Goal: Task Accomplishment & Management: Use online tool/utility

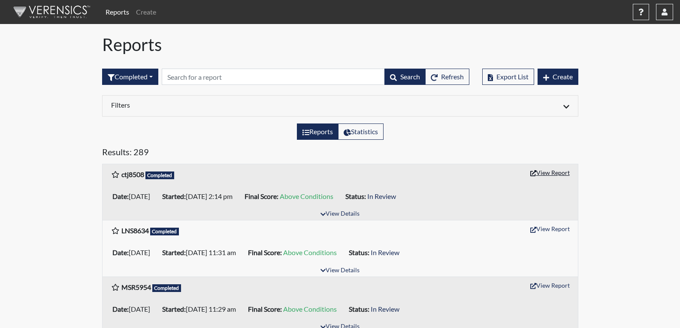
click at [558, 174] on button "View Report" at bounding box center [549, 172] width 47 height 13
click at [552, 233] on button "View Report" at bounding box center [549, 228] width 47 height 13
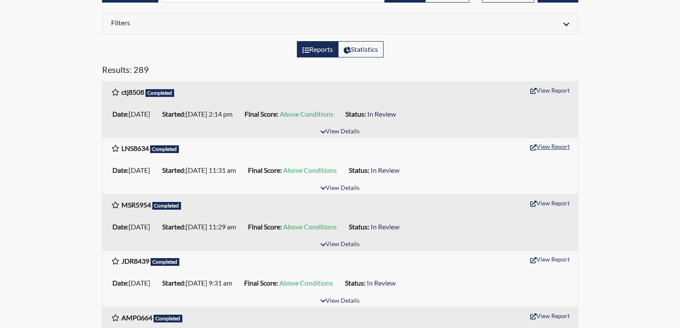
scroll to position [86, 0]
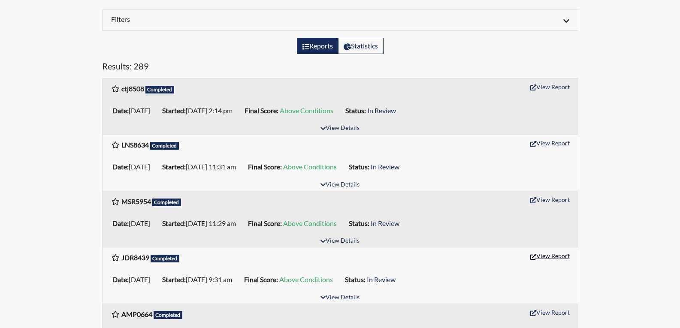
click at [552, 256] on button "View Report" at bounding box center [549, 255] width 47 height 13
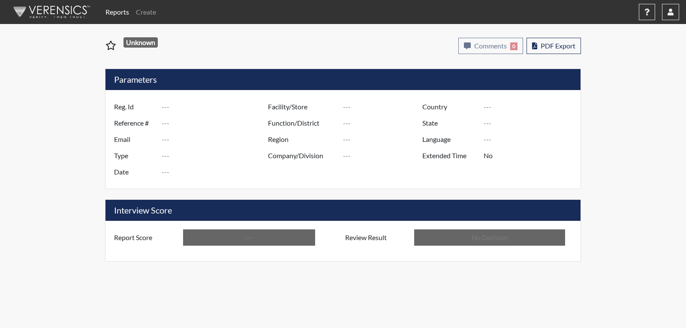
type input "ctj8508"
type input "51418"
type input "---"
type input "Corrections Pre-Employment"
type input "[DATE]"
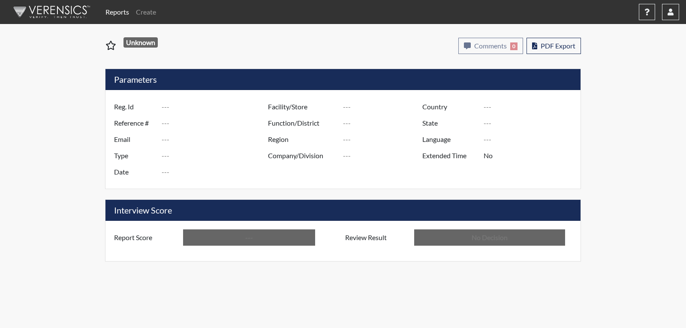
type input "[PERSON_NAME]"
type input "[GEOGRAPHIC_DATA]"
type input "[US_STATE]"
type input "English"
type input "Above Conditions"
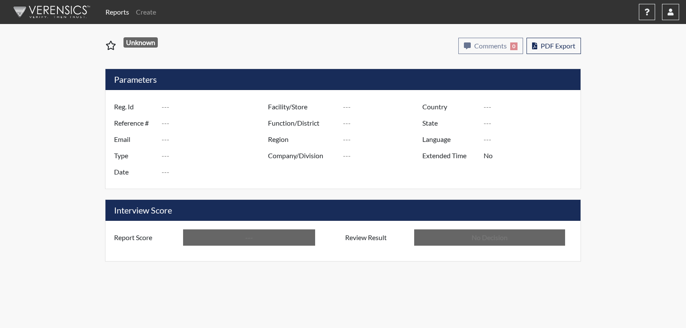
type input "In Review"
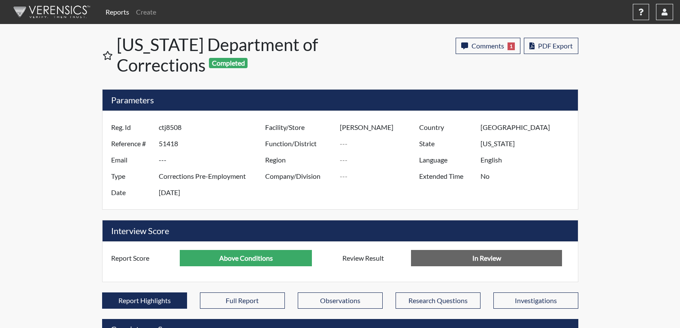
scroll to position [142, 356]
click at [560, 49] on span "PDF Export" at bounding box center [555, 46] width 35 height 8
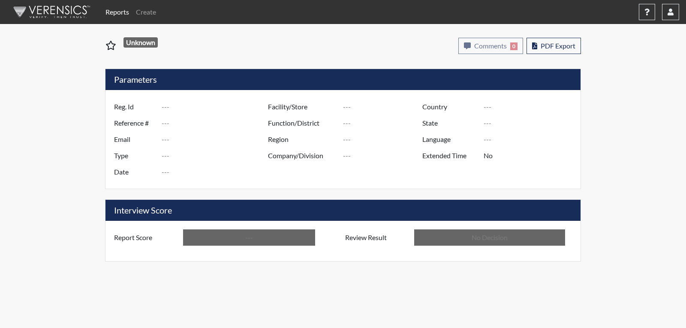
type input "LNS8634"
type input "51413"
type input "---"
type input "Corrections Pre-Employment"
type input "Sep 22, 2025"
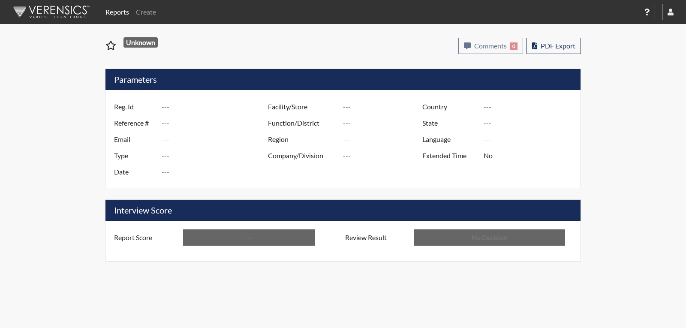
type input "[PERSON_NAME]"
type input "[GEOGRAPHIC_DATA]"
type input "[US_STATE]"
type input "English"
type input "Above Conditions"
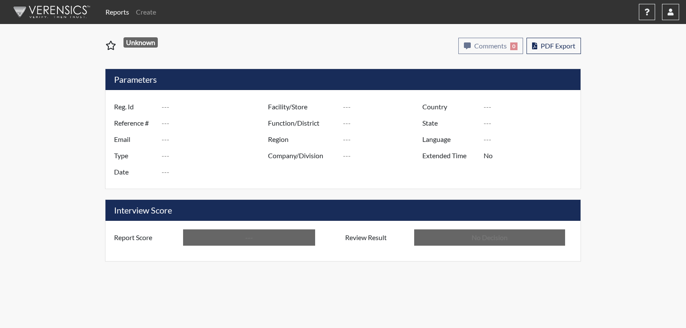
type input "In Review"
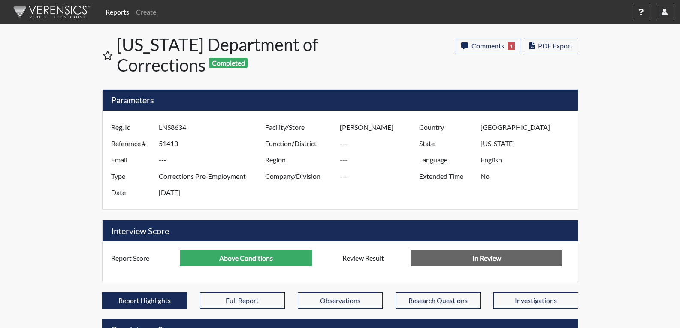
scroll to position [142, 356]
click at [540, 43] on span "PDF Export" at bounding box center [555, 46] width 35 height 8
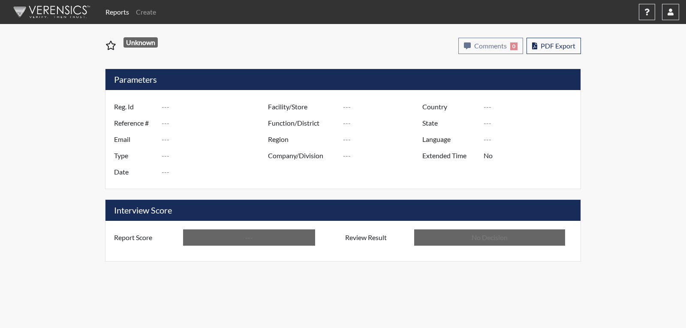
type input "JDR8439"
type input "51279"
type input "---"
type input "Corrections Pre-Employment"
type input "Sep 15, 2025"
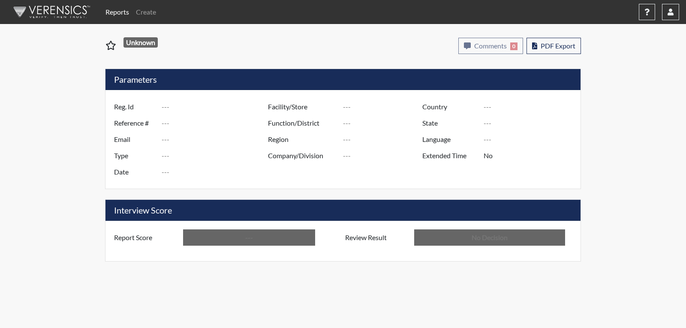
type input "[PERSON_NAME]"
type input "[GEOGRAPHIC_DATA]"
type input "[US_STATE]"
type input "English"
type input "Above Conditions"
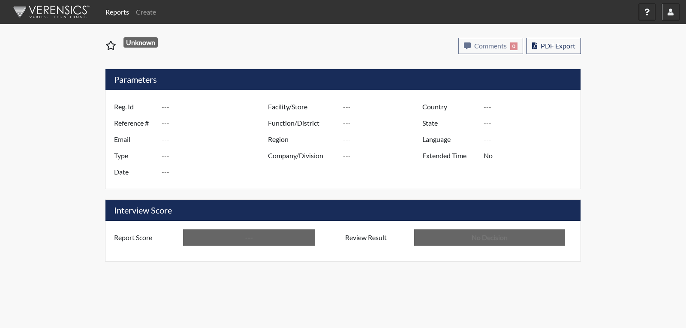
type input "In Review"
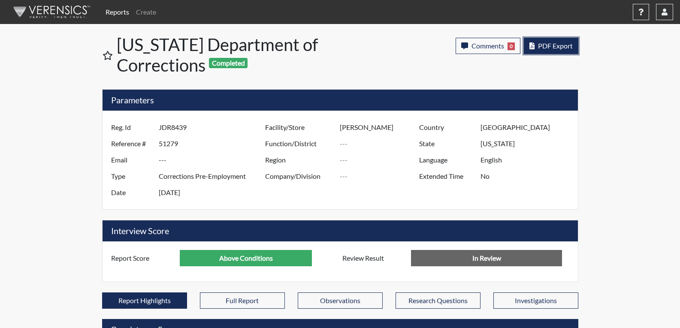
click at [567, 46] on span "PDF Export" at bounding box center [555, 46] width 35 height 8
